Goal: Transaction & Acquisition: Purchase product/service

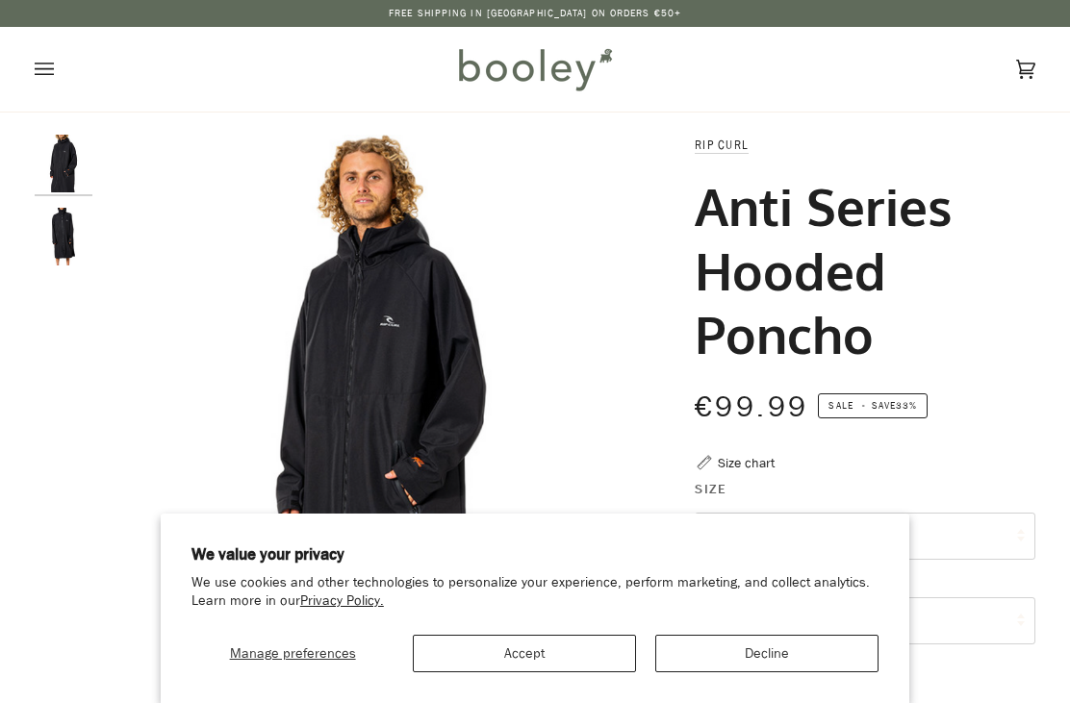
click at [603, 692] on section "We value your privacy We use cookies and other technologies to personalize your…" at bounding box center [535, 609] width 749 height 190
click at [593, 651] on button "Accept" at bounding box center [524, 654] width 223 height 38
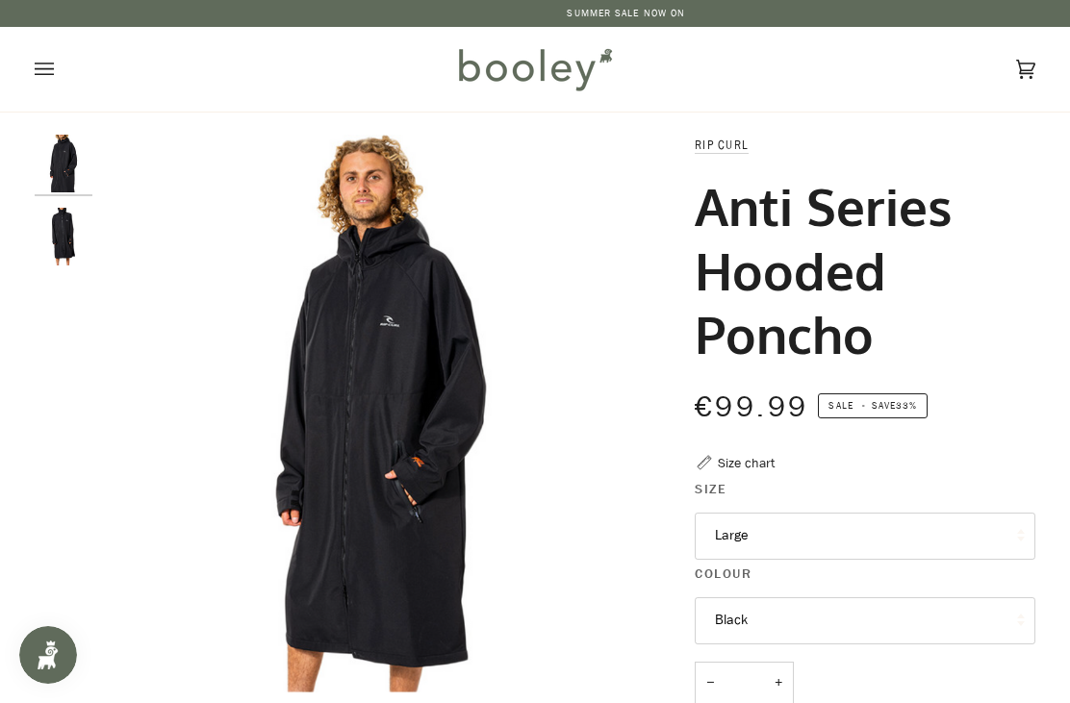
click at [52, 63] on icon "Open menu" at bounding box center [44, 69] width 19 height 29
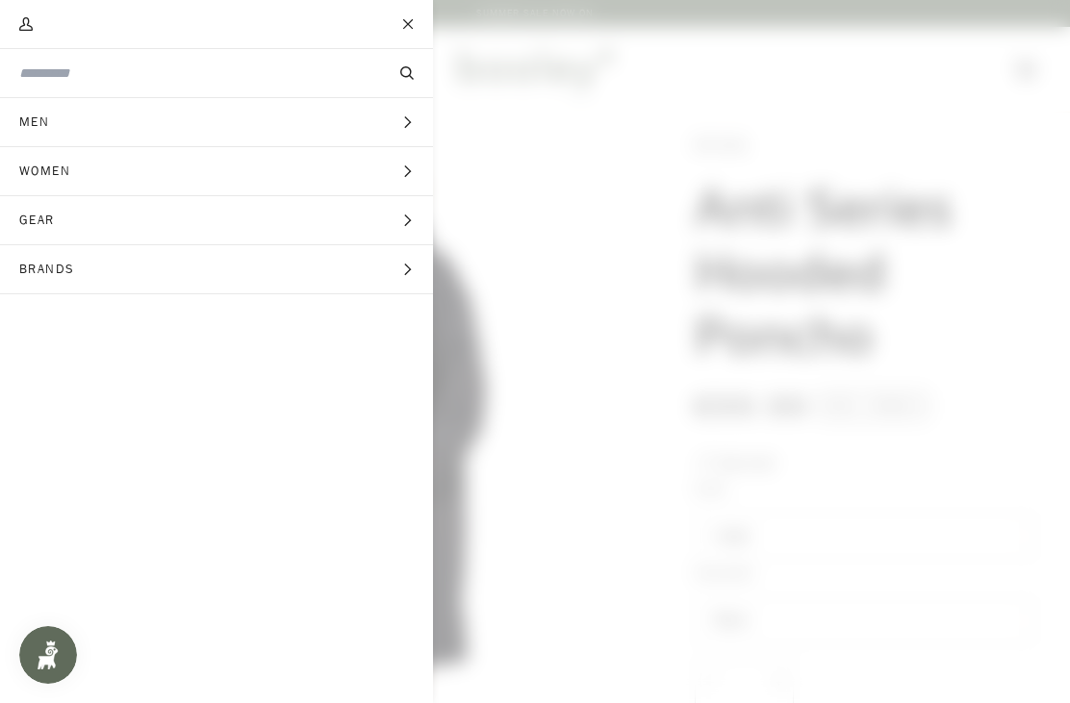
click at [38, 125] on span "Men" at bounding box center [41, 122] width 82 height 48
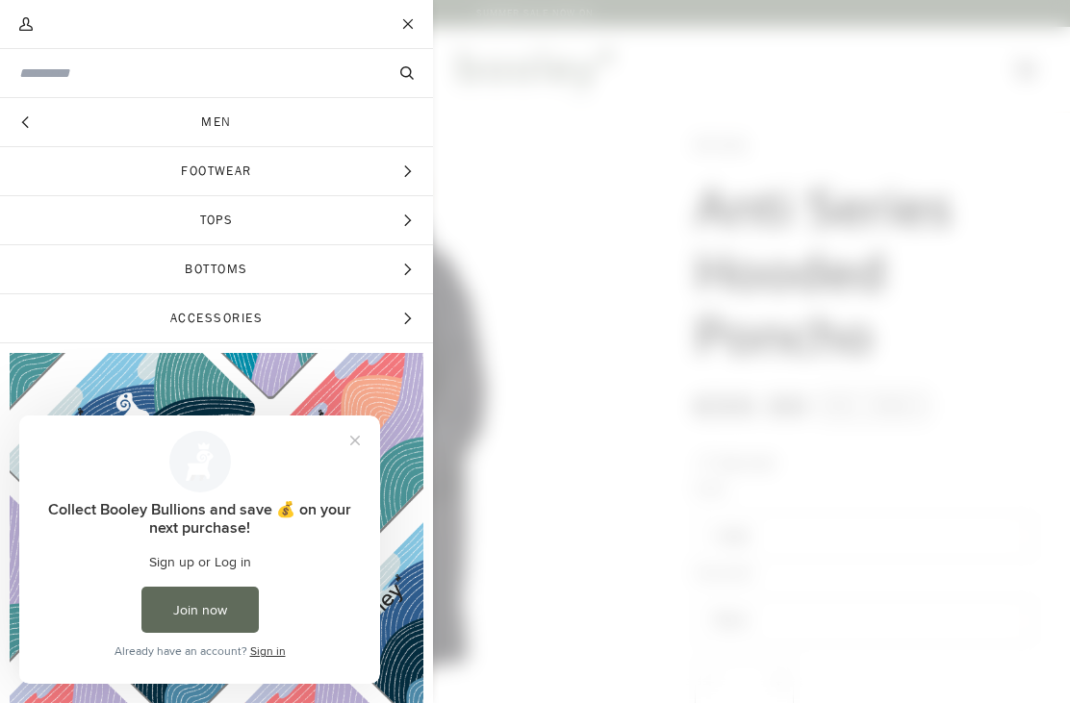
click at [395, 46] on button "Close" at bounding box center [409, 24] width 48 height 48
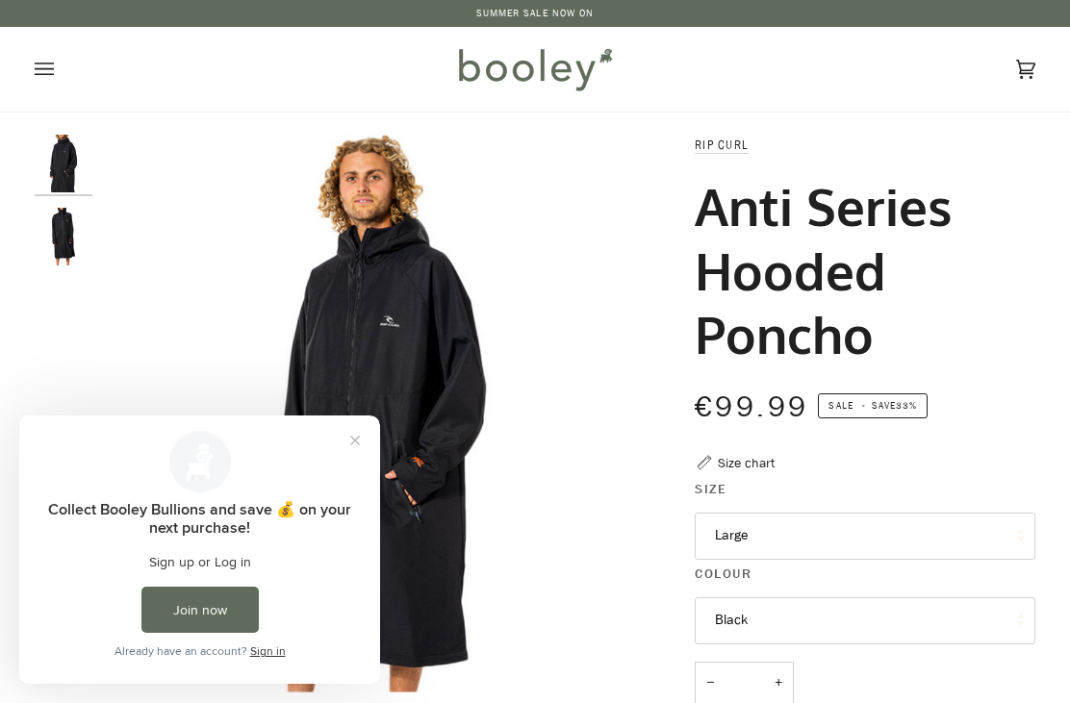
click at [46, 69] on icon "Open menu" at bounding box center [44, 69] width 19 height 13
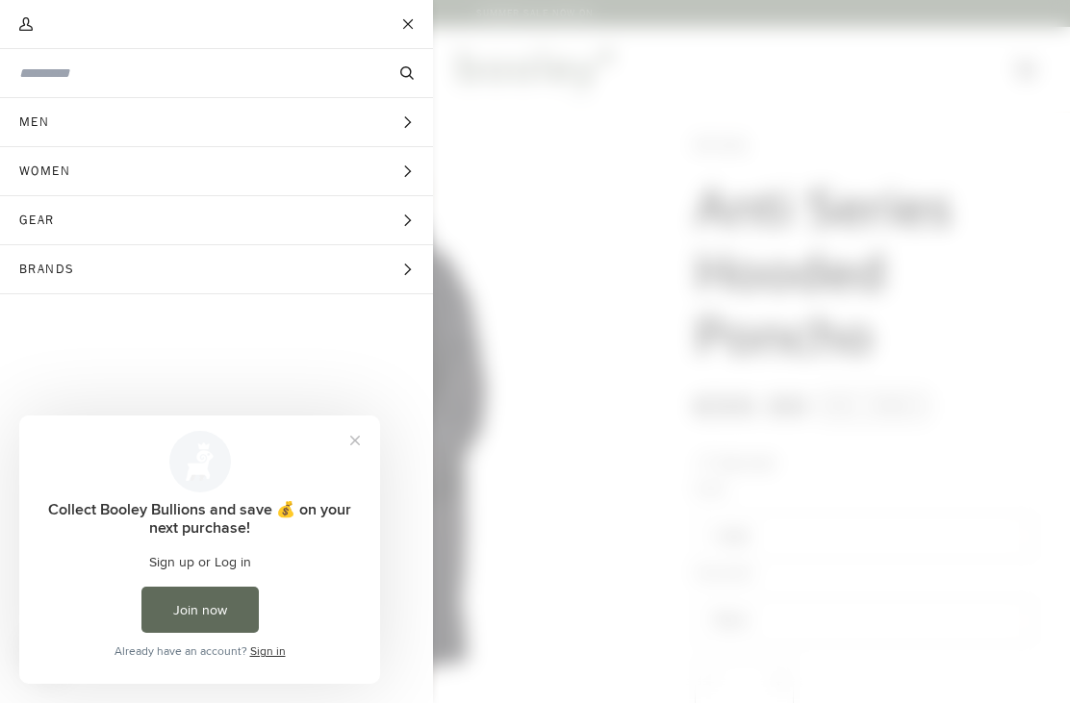
click at [410, 65] on button "Search" at bounding box center [407, 73] width 52 height 21
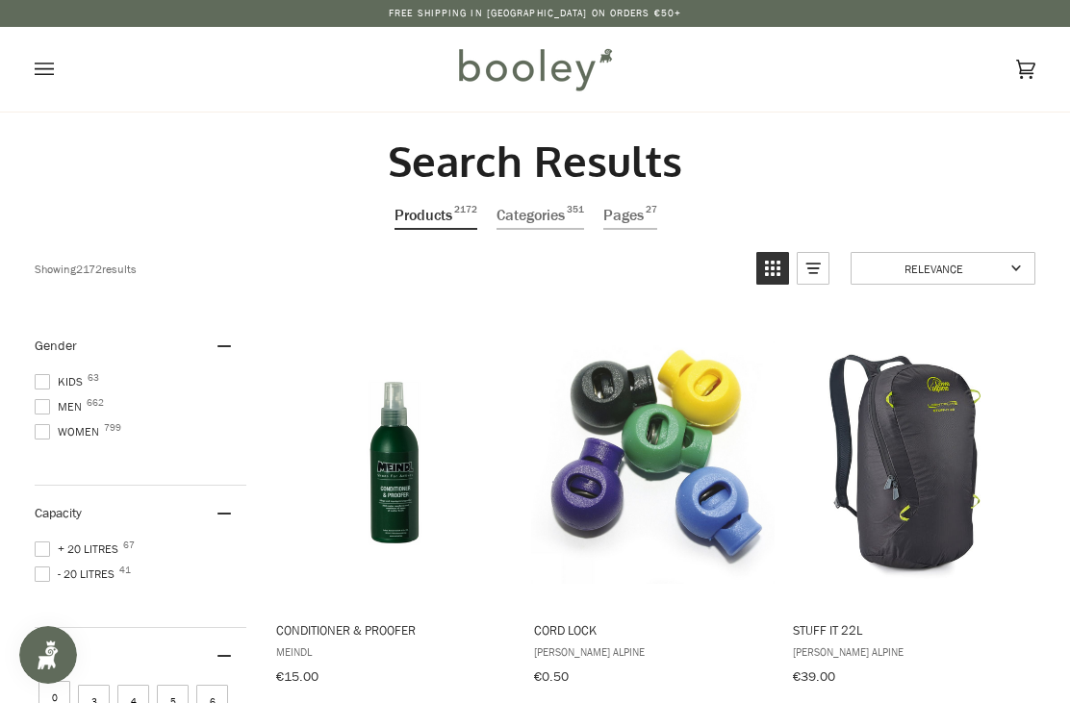
click at [45, 40] on button "Open menu" at bounding box center [64, 69] width 58 height 85
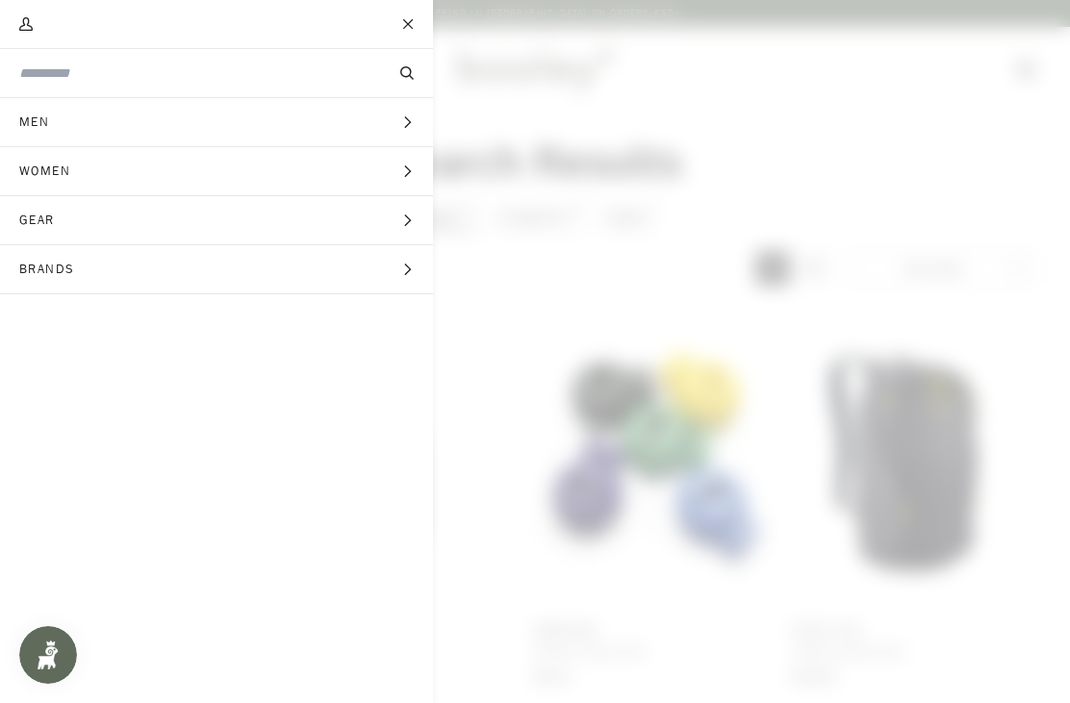
click at [190, 74] on input "Search our store" at bounding box center [184, 74] width 330 height 20
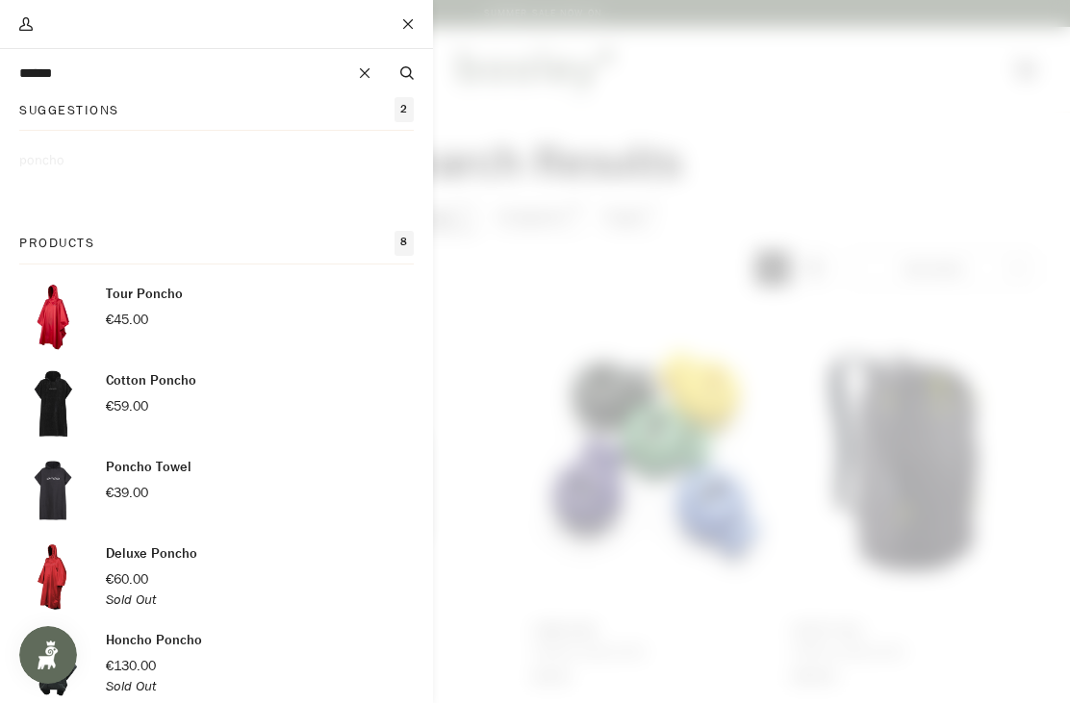
type input "******"
click at [406, 73] on button "Search" at bounding box center [407, 73] width 52 height 21
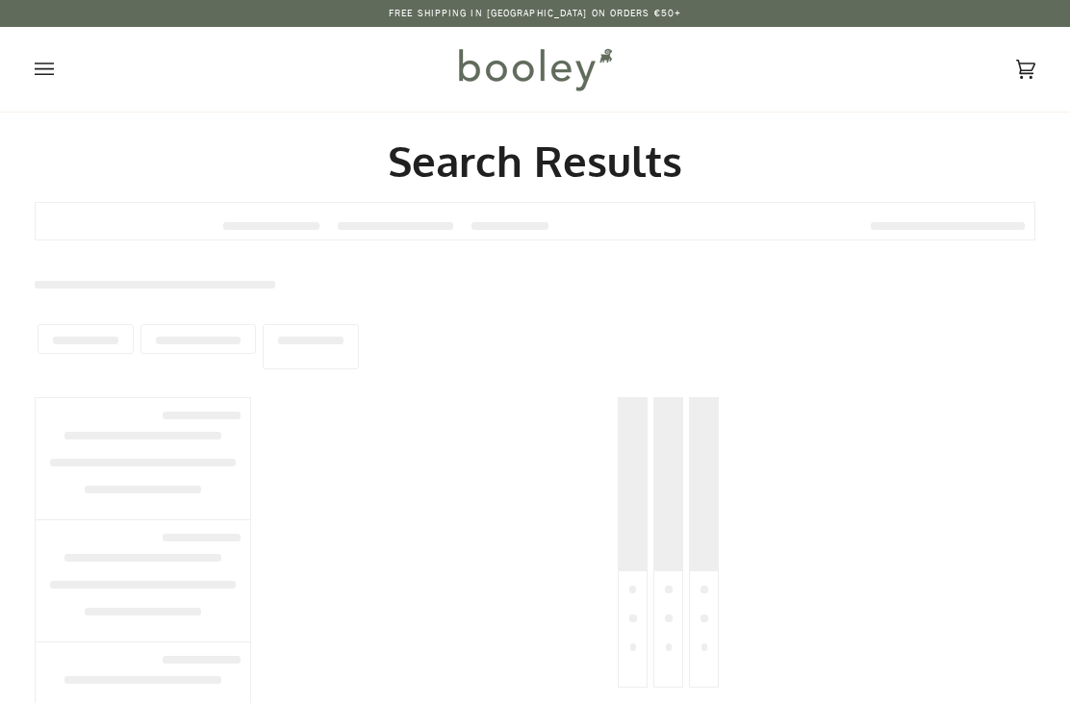
type input "******"
